Goal: Task Accomplishment & Management: Manage account settings

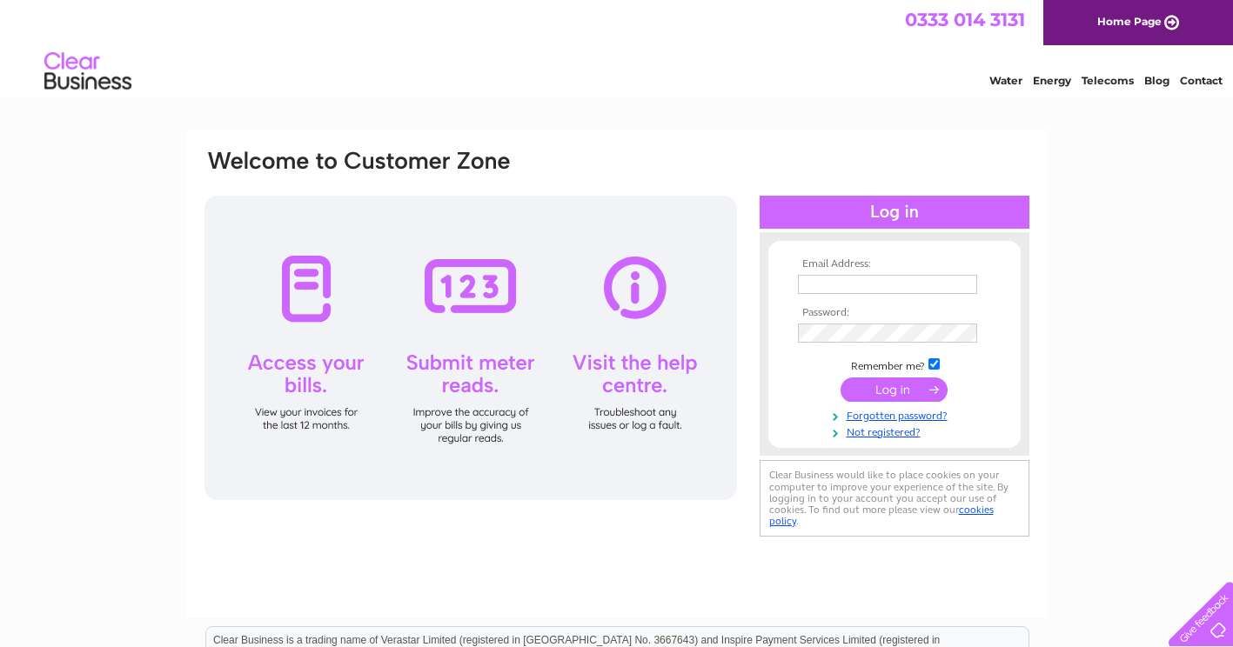
type input "teviotwines@outlook.com"
click at [879, 392] on input "submit" at bounding box center [893, 390] width 107 height 24
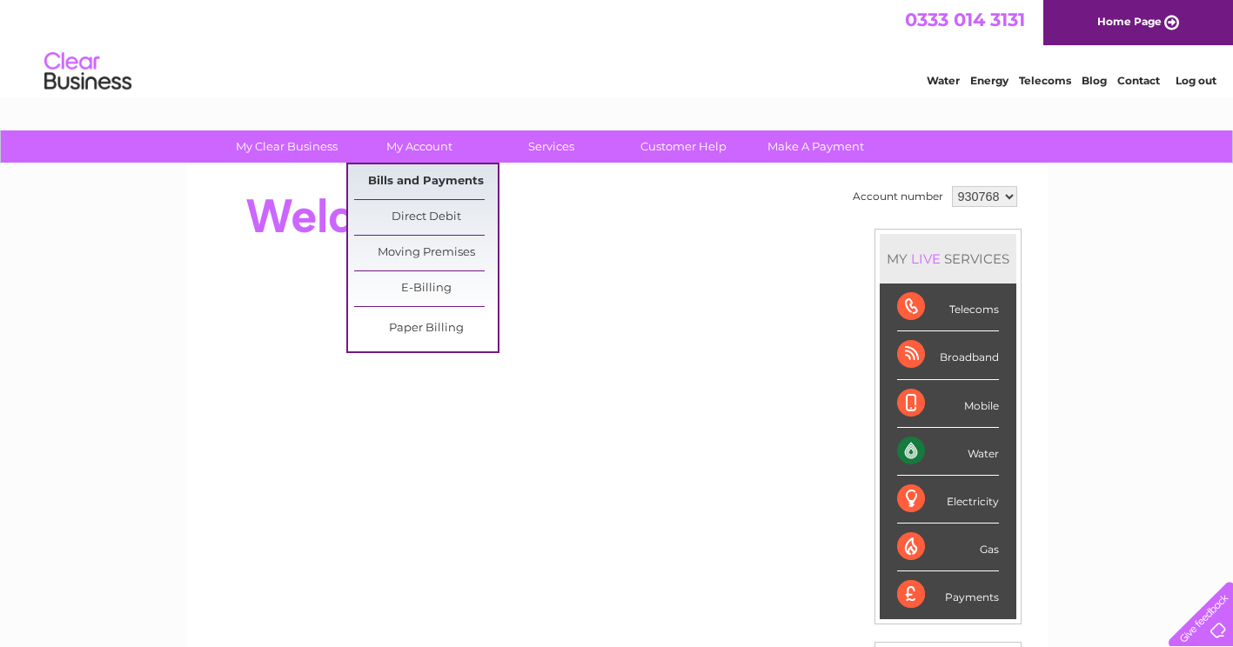
click at [419, 177] on link "Bills and Payments" at bounding box center [426, 181] width 144 height 35
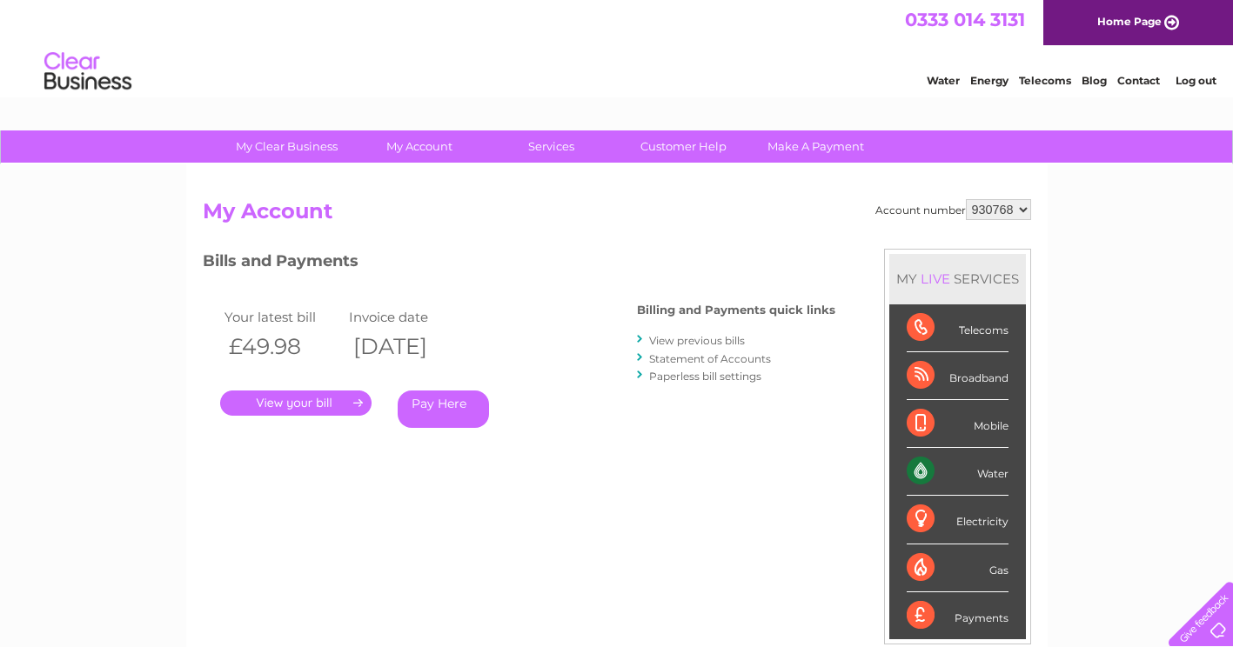
click at [313, 400] on link "." at bounding box center [295, 403] width 151 height 25
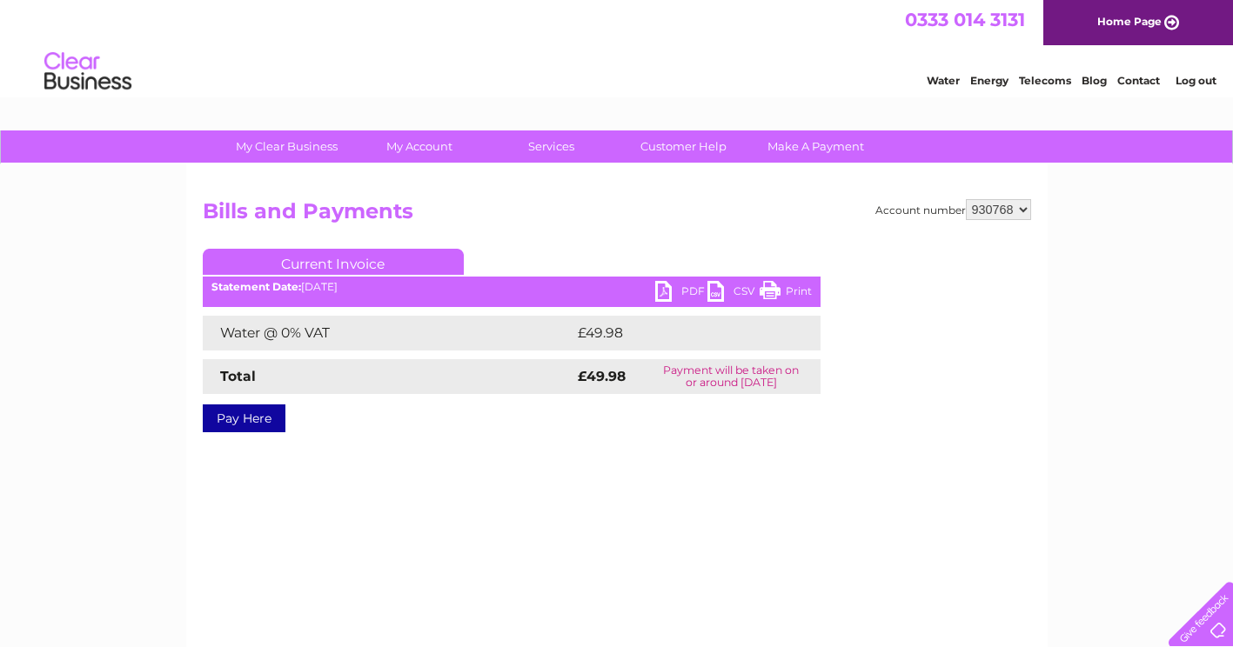
click at [662, 291] on link "PDF" at bounding box center [681, 293] width 52 height 25
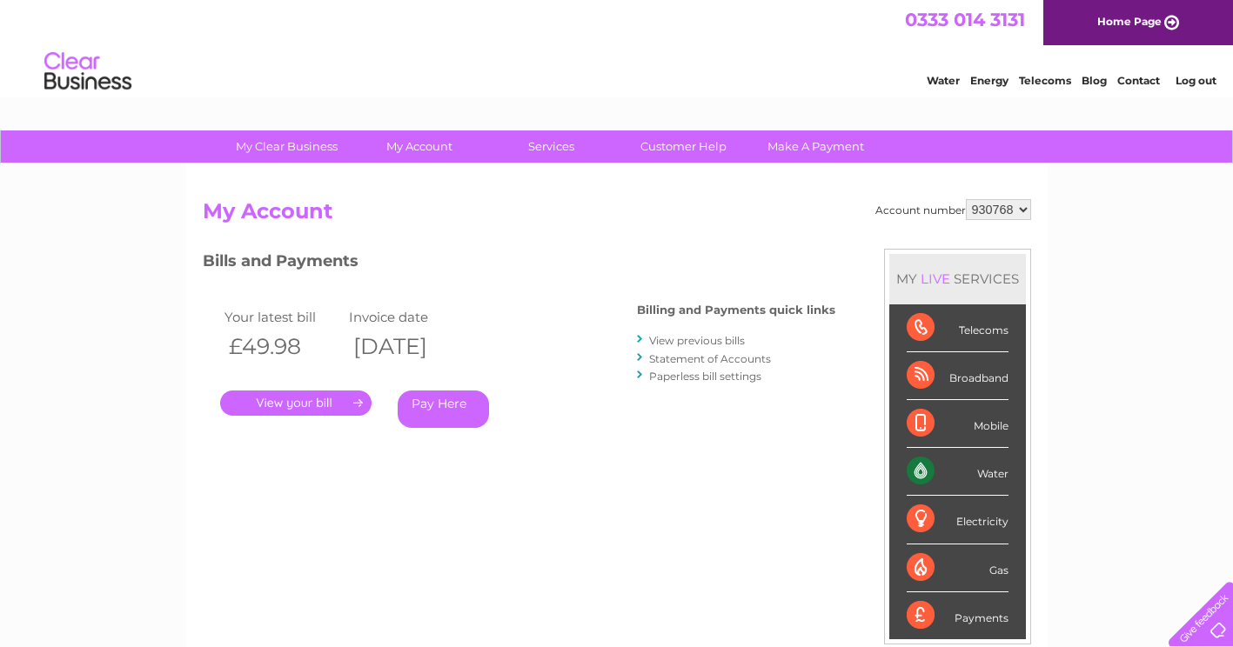
click at [702, 343] on link "View previous bills" at bounding box center [697, 340] width 96 height 13
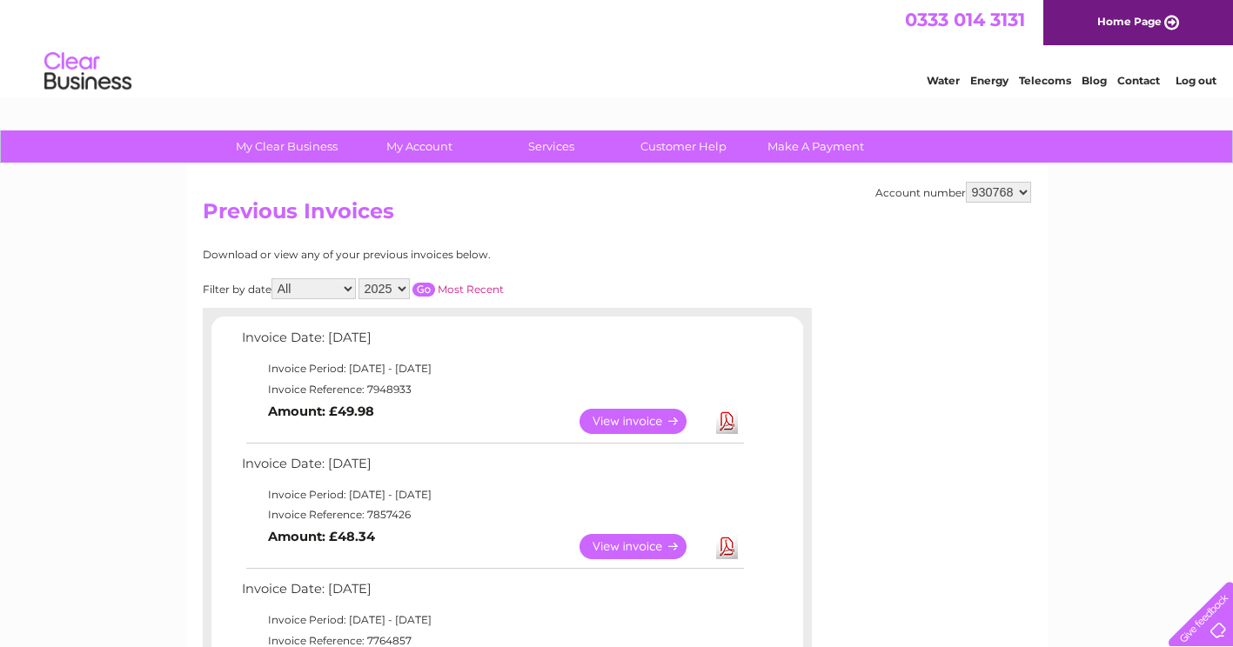
click at [726, 541] on link "Download" at bounding box center [727, 546] width 22 height 25
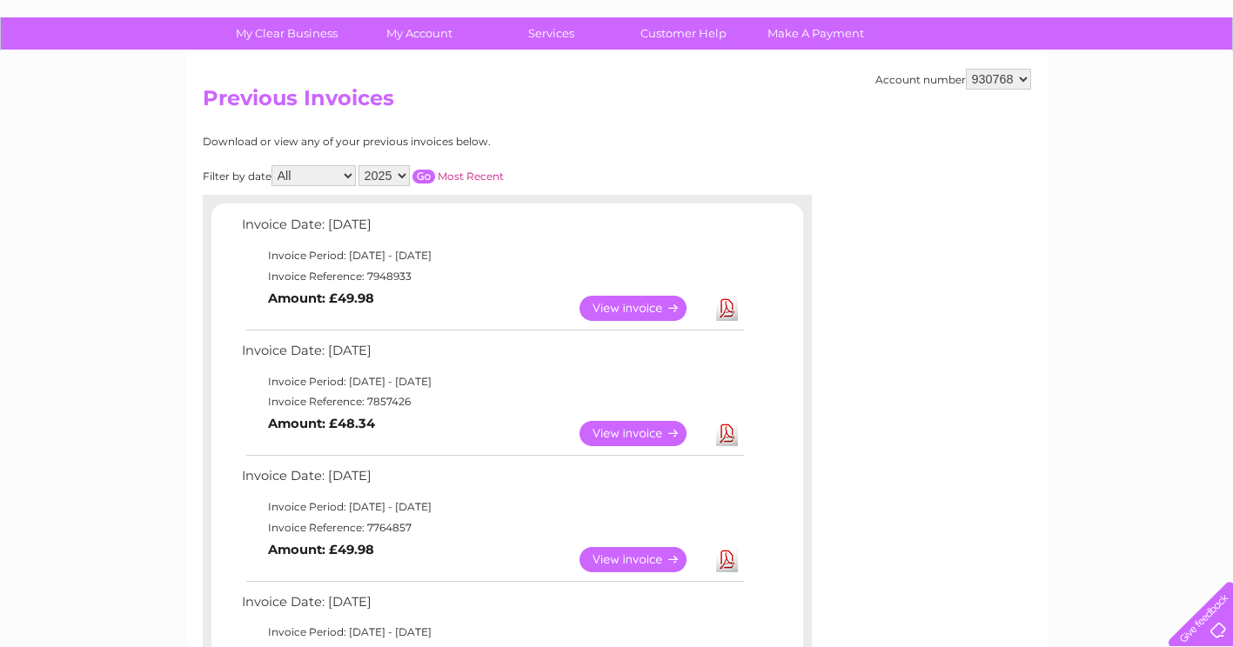
scroll to position [131, 0]
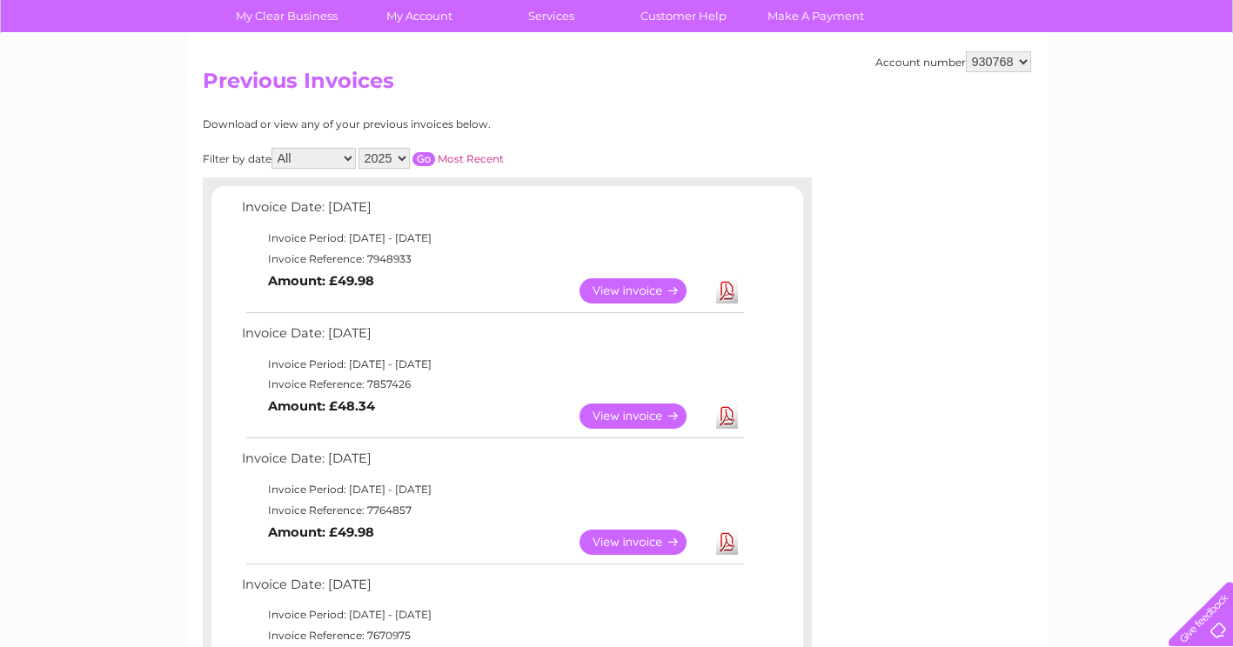
click at [725, 545] on link "Download" at bounding box center [727, 542] width 22 height 25
